Goal: Task Accomplishment & Management: Manage account settings

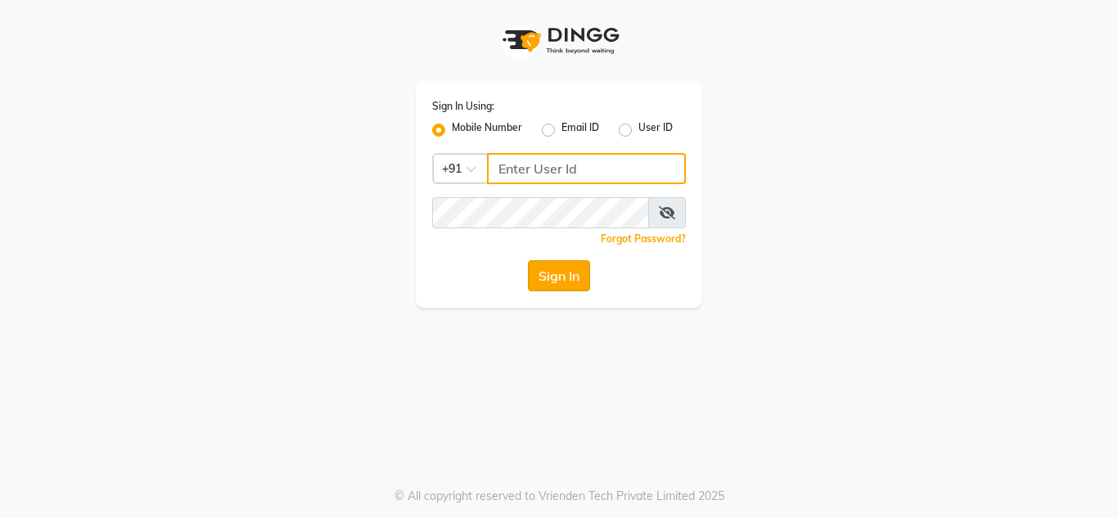
type input "9611560759"
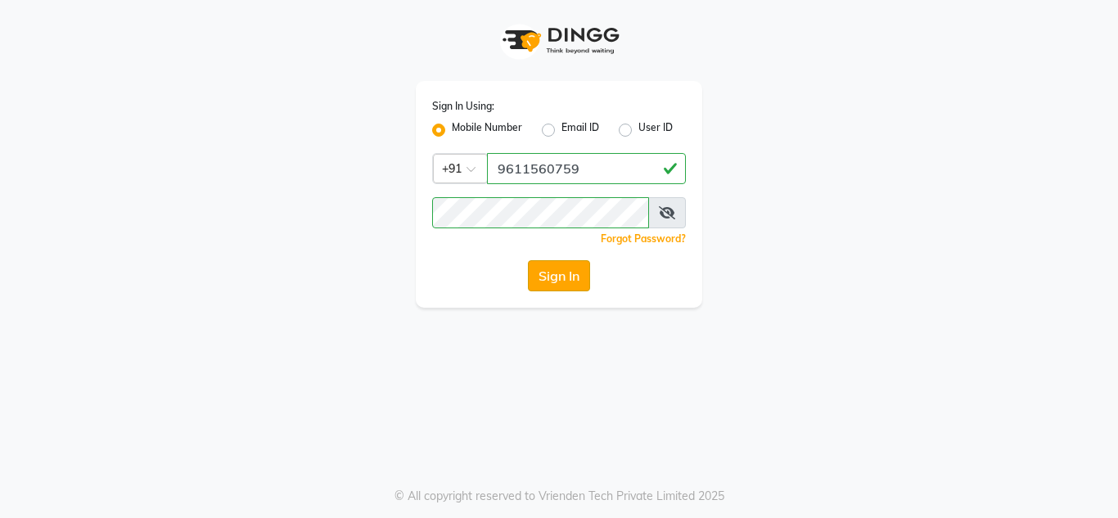
click at [541, 282] on button "Sign In" at bounding box center [559, 275] width 62 height 31
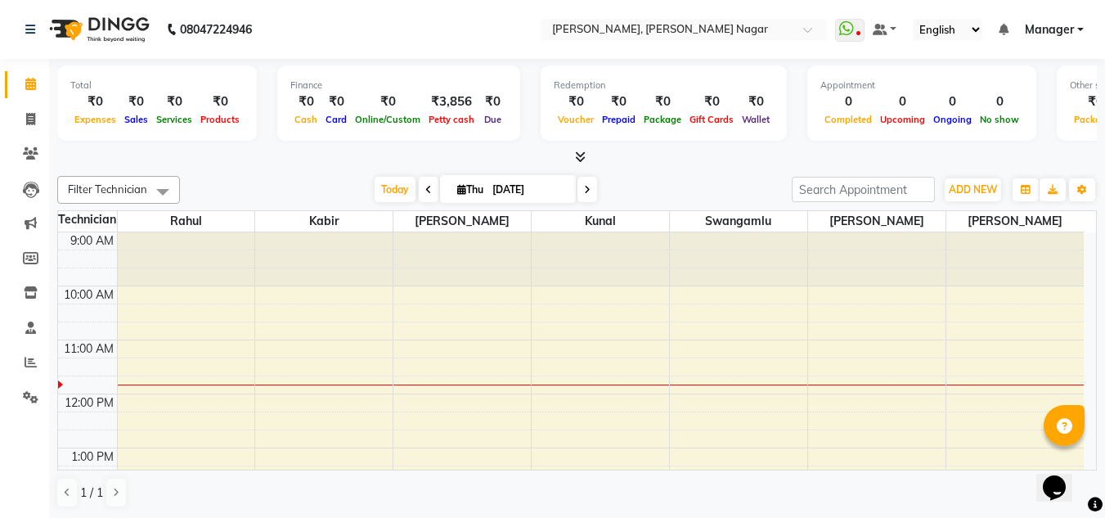
click at [1042, 21] on span "Manager" at bounding box center [1049, 29] width 49 height 17
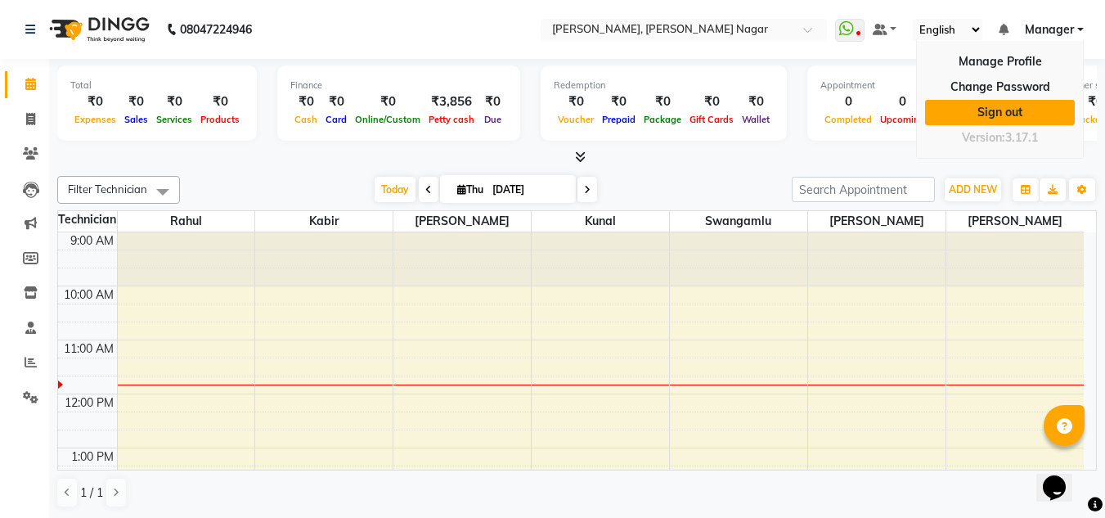
click at [1015, 116] on link "Sign out" at bounding box center [1000, 112] width 150 height 25
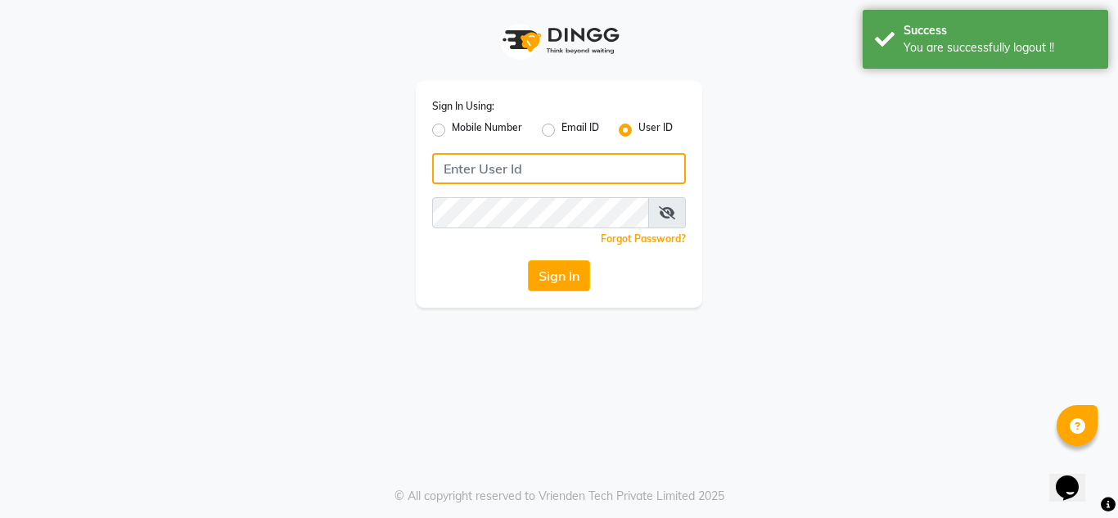
type input "9611560759"
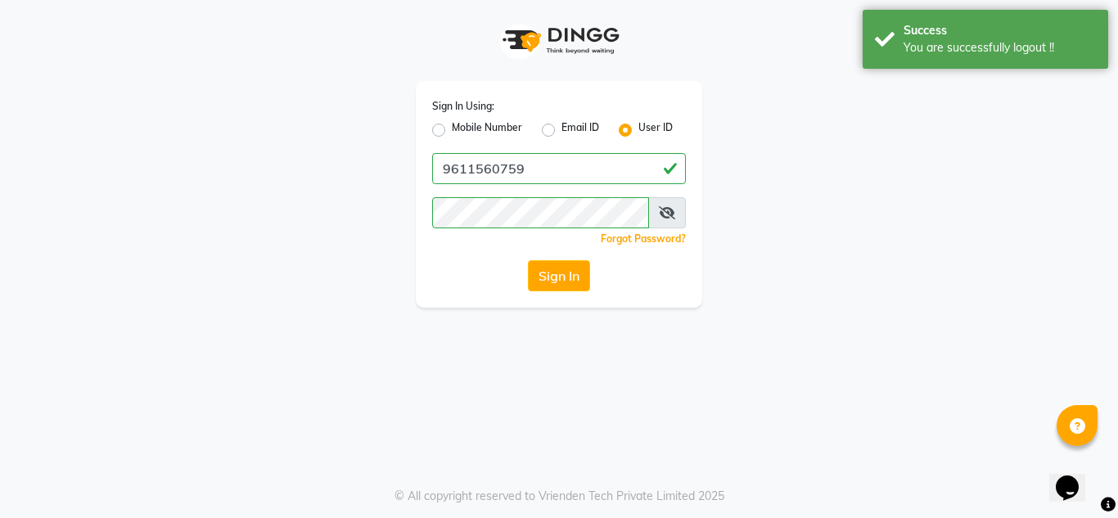
click at [445, 133] on div "Mobile Number" at bounding box center [477, 130] width 90 height 20
click at [452, 128] on label "Mobile Number" at bounding box center [487, 130] width 70 height 20
click at [452, 128] on input "Mobile Number" at bounding box center [457, 125] width 11 height 11
radio input "true"
radio input "false"
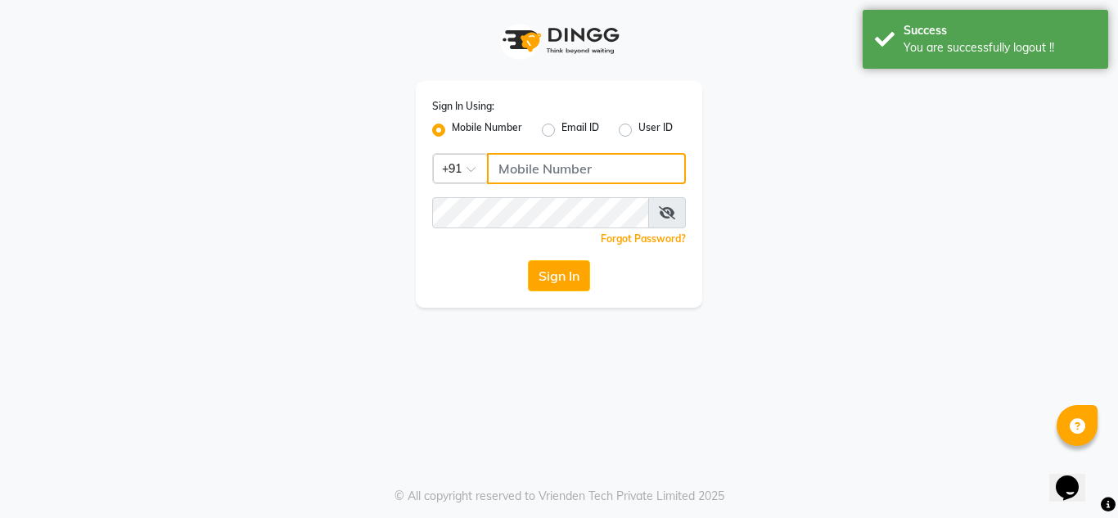
click at [596, 160] on input "Username" at bounding box center [586, 168] width 199 height 31
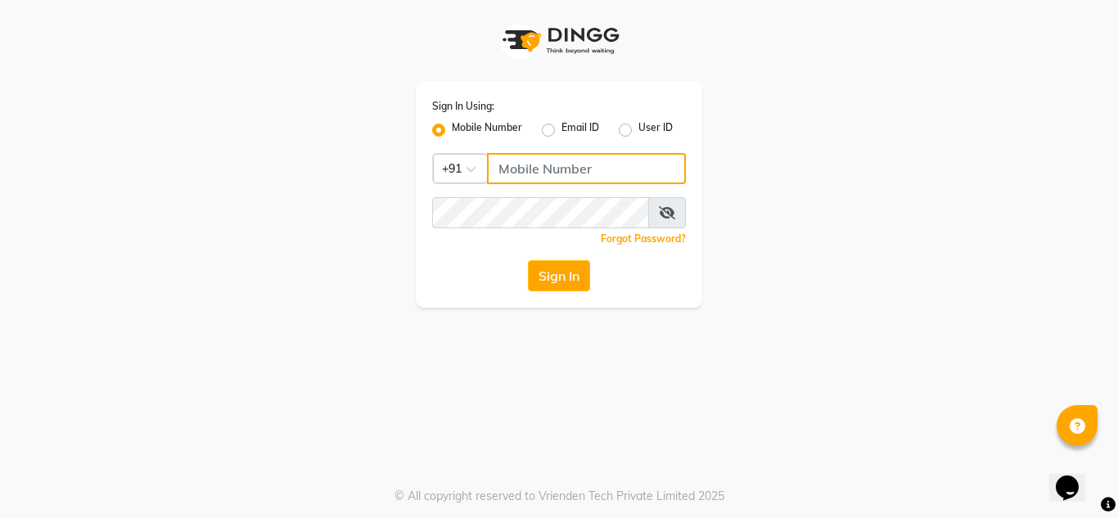
type input "7760894079"
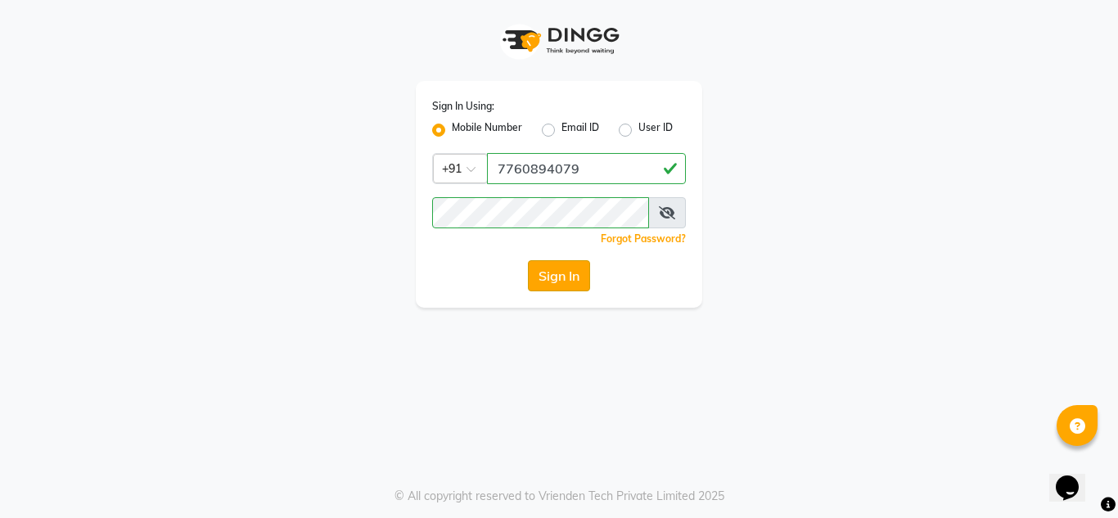
click at [559, 266] on button "Sign In" at bounding box center [559, 275] width 62 height 31
